Goal: Check status: Check status

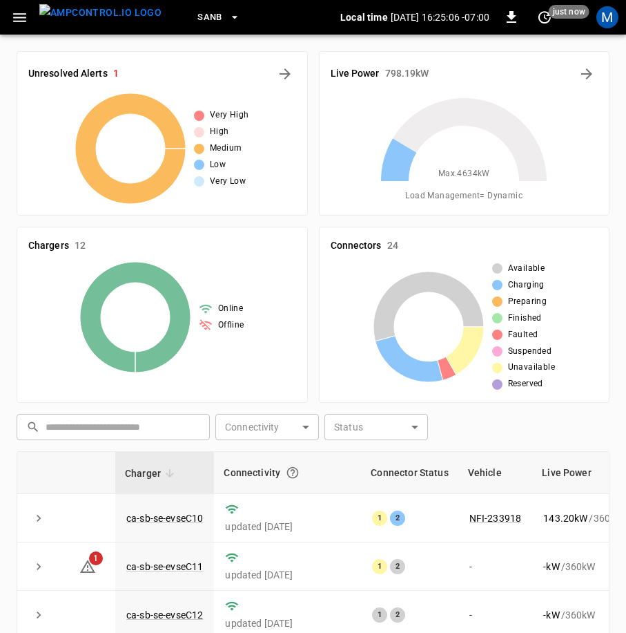
scroll to position [314, 0]
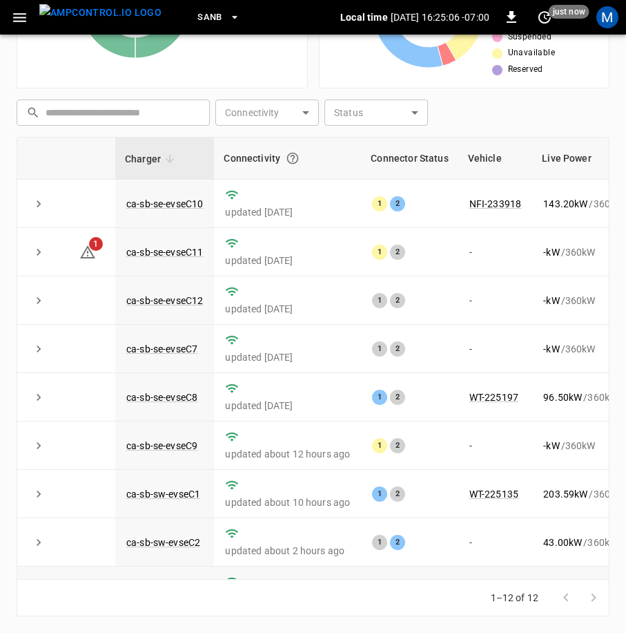
click at [124, 582] on link "ca-sb-sw-evseC3" at bounding box center [163, 590] width 79 height 17
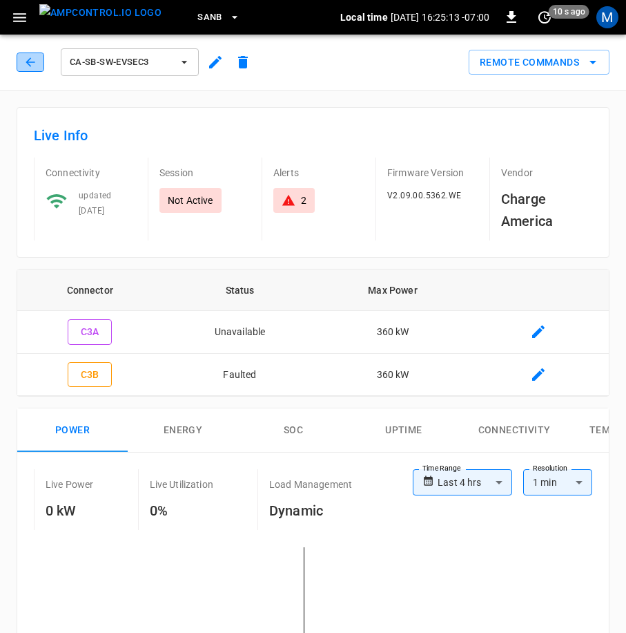
click at [30, 56] on icon "button" at bounding box center [30, 62] width 14 height 14
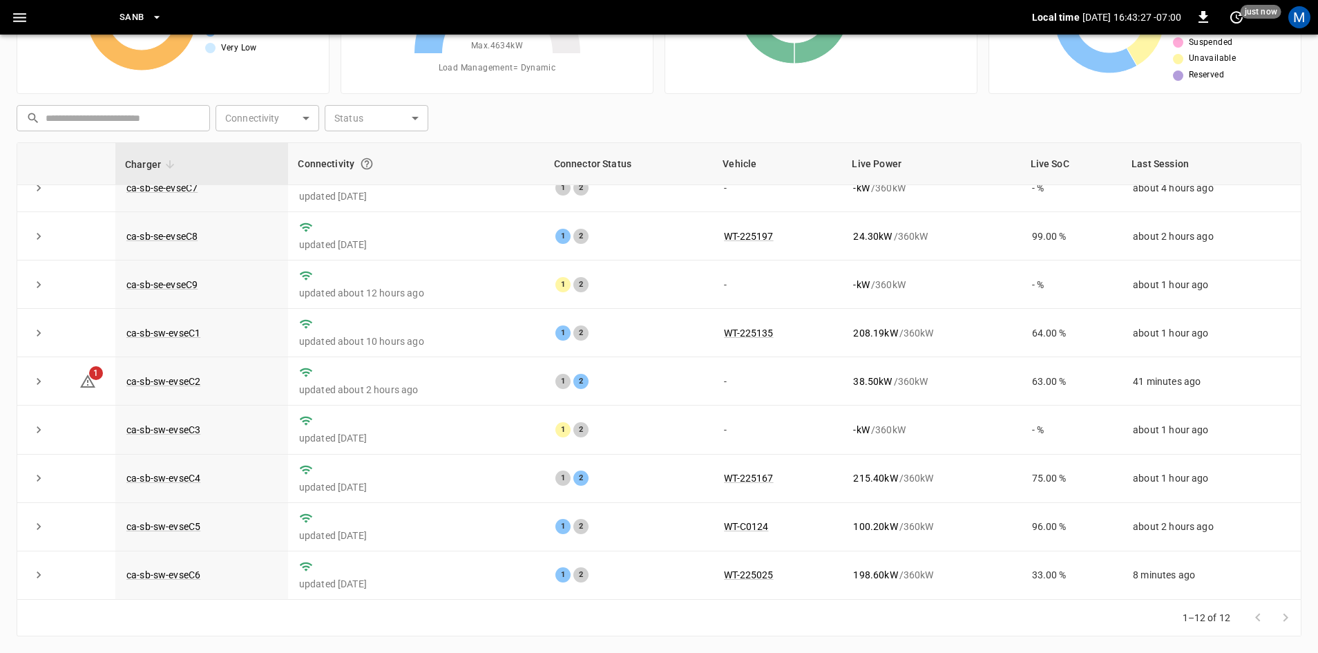
scroll to position [175, 0]
click at [186, 378] on link "ca-sb-sw-evseC2" at bounding box center [163, 381] width 79 height 17
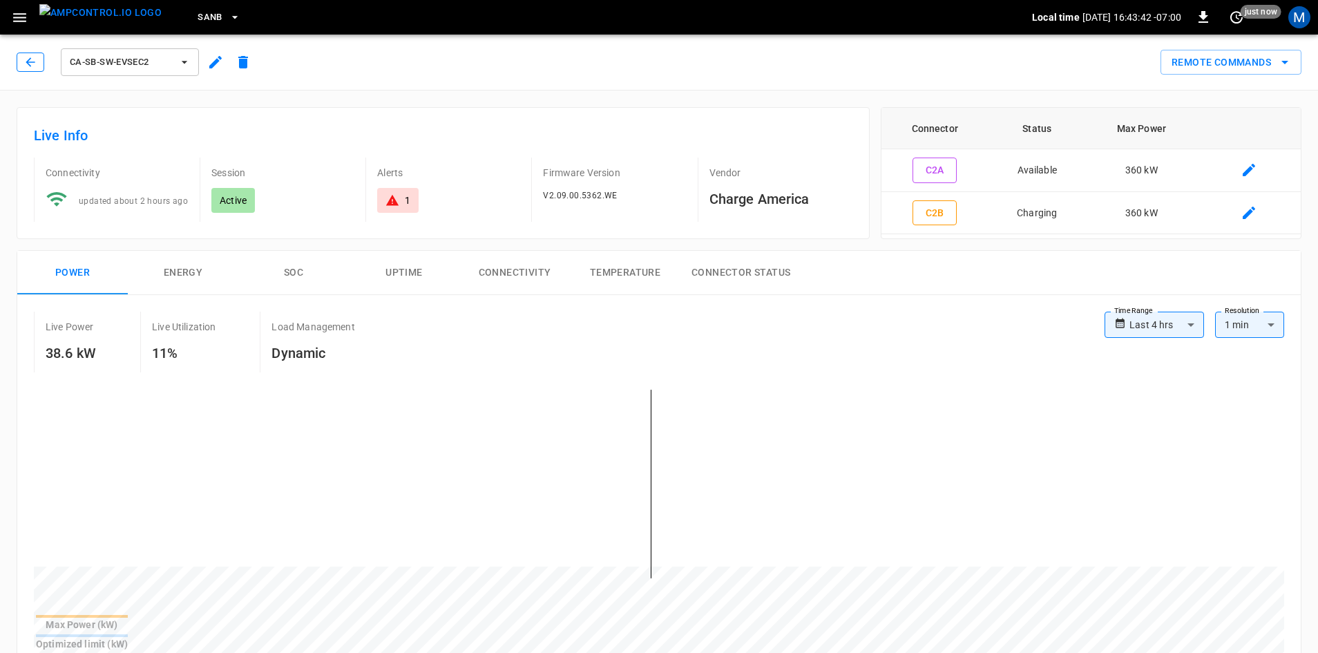
click at [32, 65] on icon "button" at bounding box center [30, 62] width 14 height 14
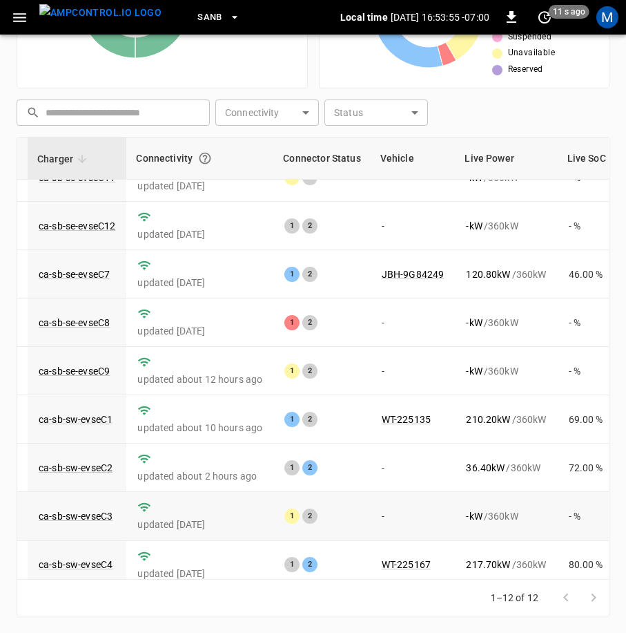
scroll to position [198, 88]
